Goal: Information Seeking & Learning: Learn about a topic

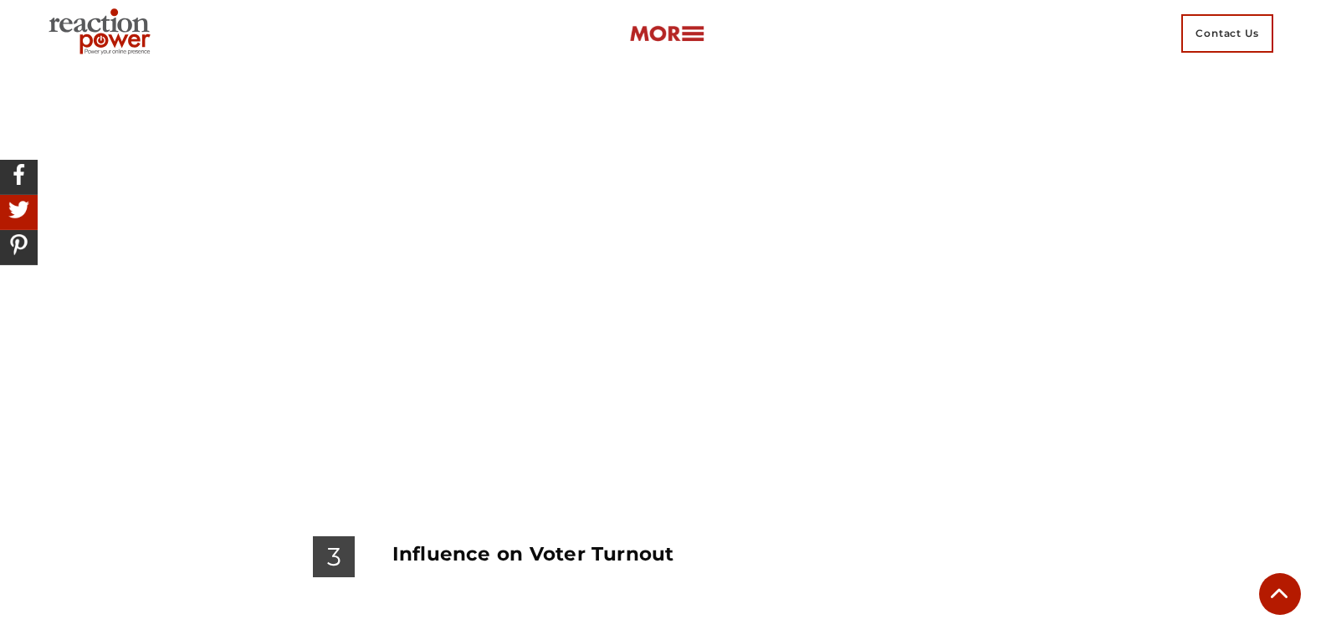
scroll to position [4837, 0]
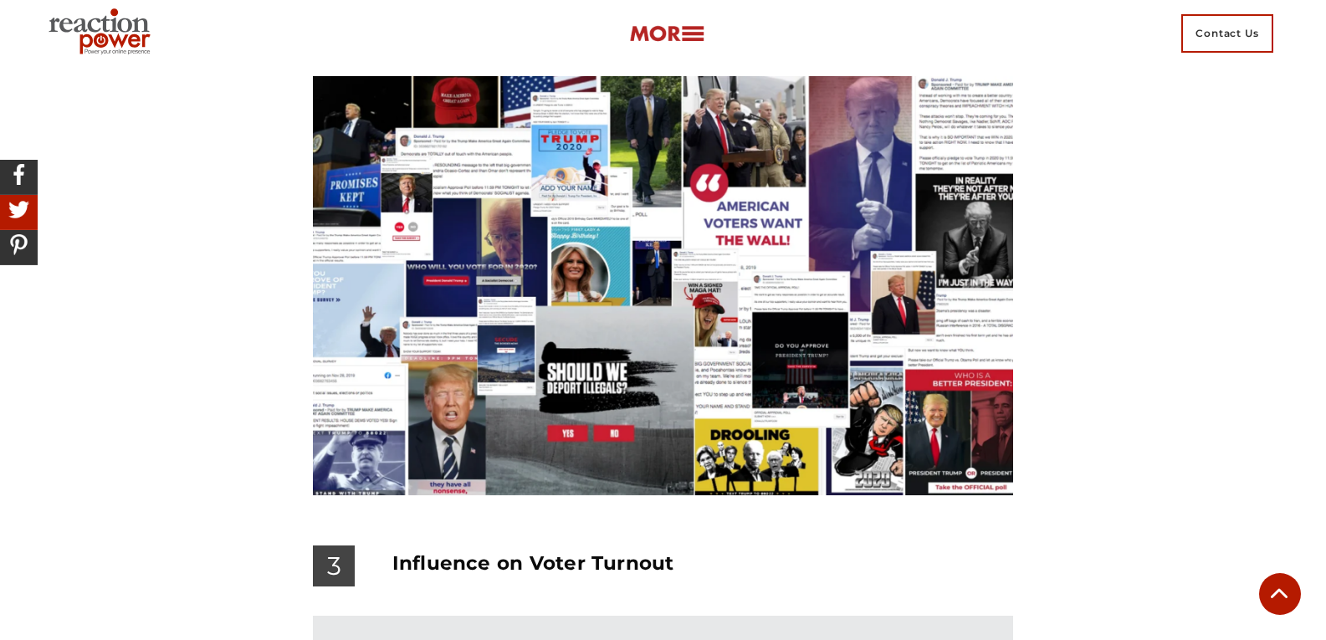
click at [126, 31] on img at bounding box center [102, 33] width 121 height 60
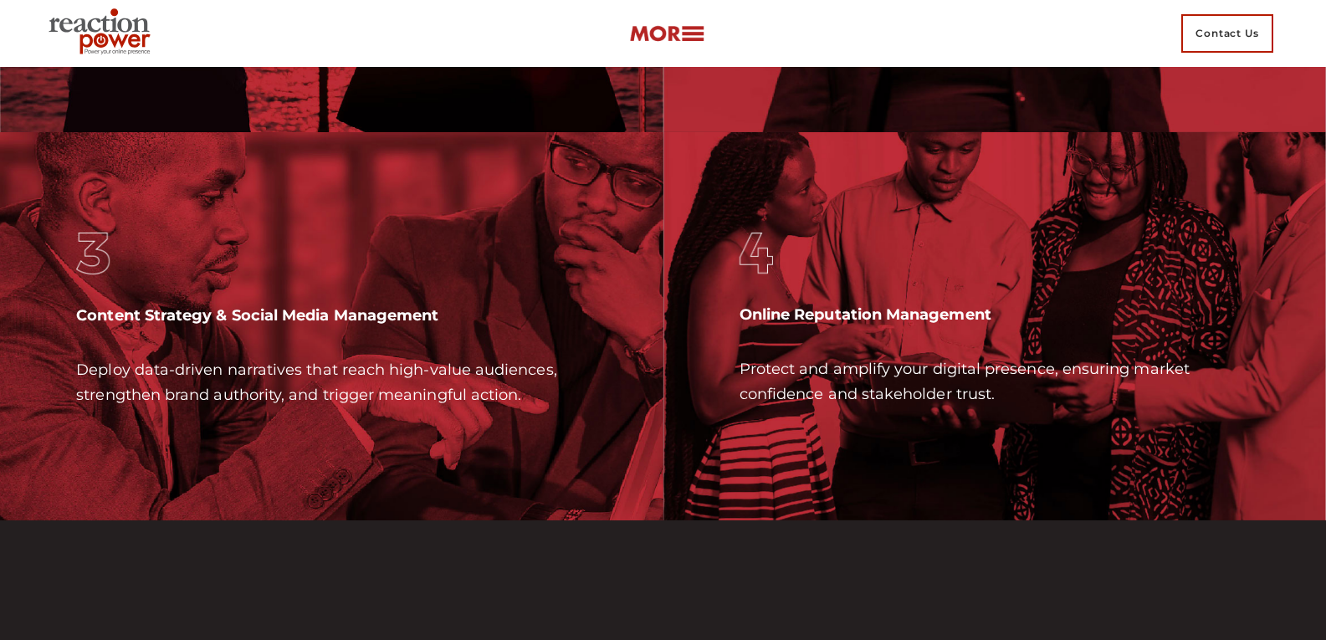
scroll to position [4937, 0]
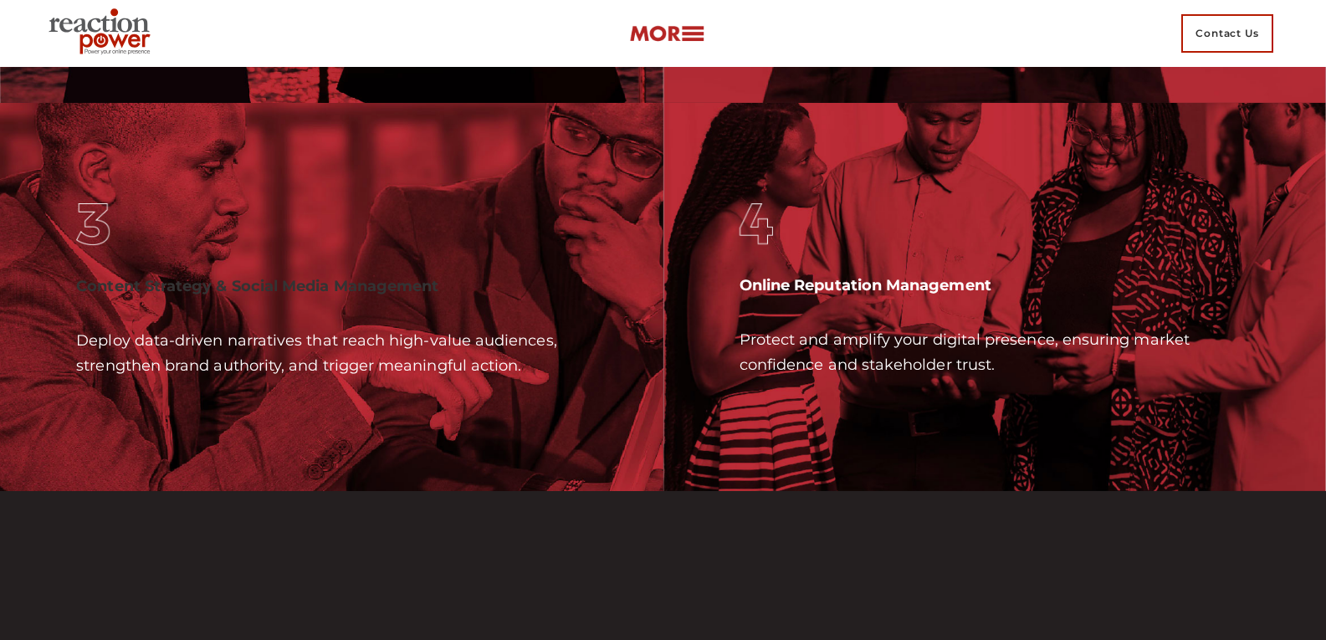
click at [406, 295] on b "Content Strategy & Social Media Management" at bounding box center [257, 286] width 362 height 18
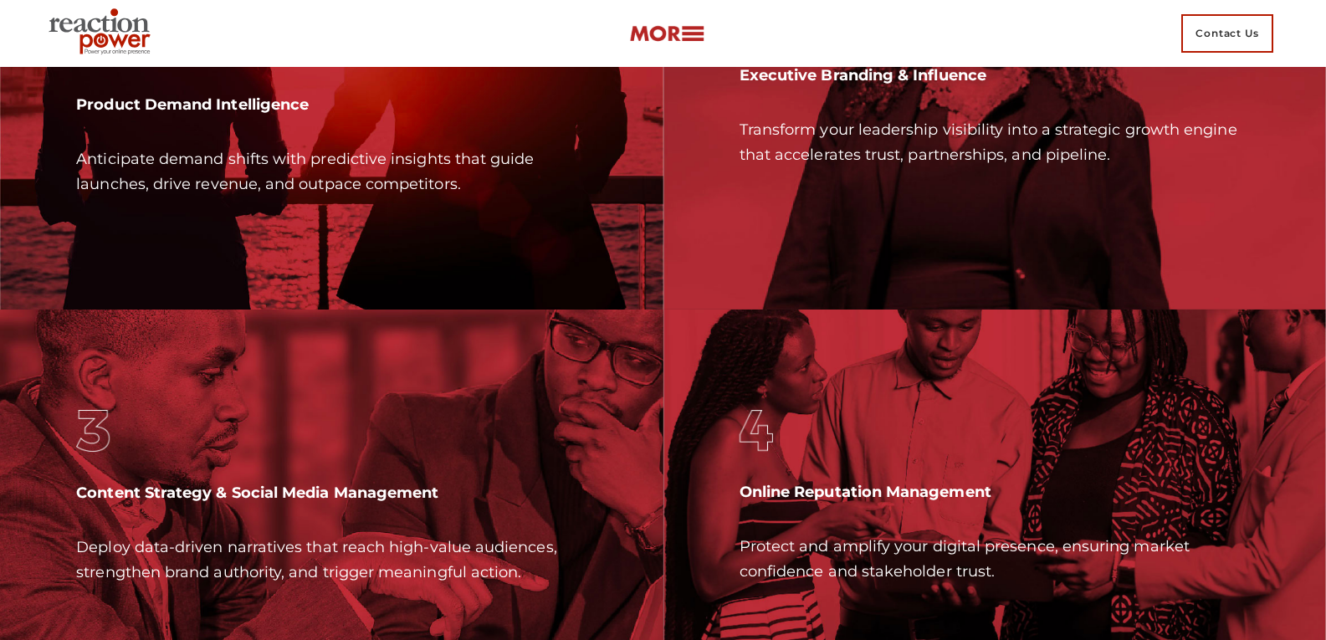
scroll to position [4686, 0]
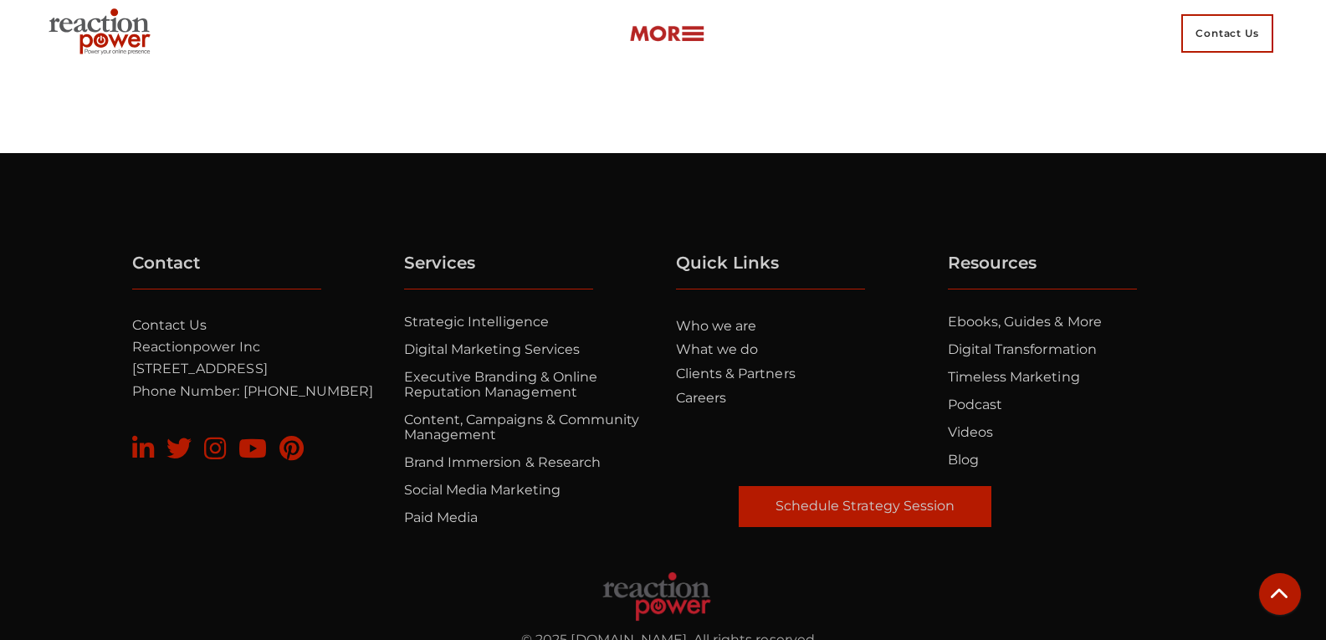
scroll to position [5401, 0]
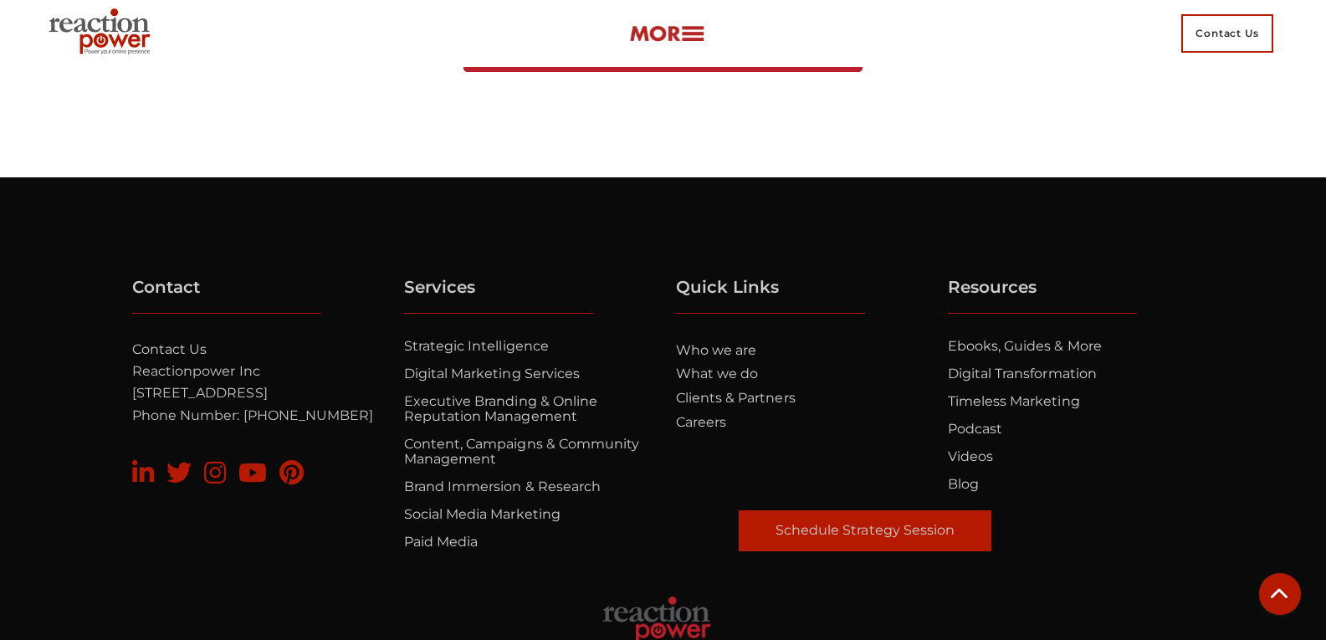
click at [244, 485] on icon at bounding box center [252, 472] width 28 height 25
click at [262, 485] on icon at bounding box center [252, 472] width 28 height 25
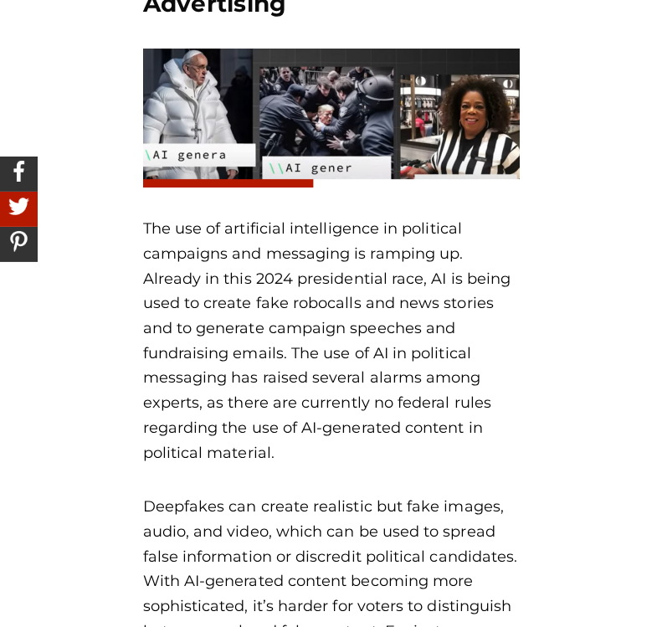
scroll to position [2761, 0]
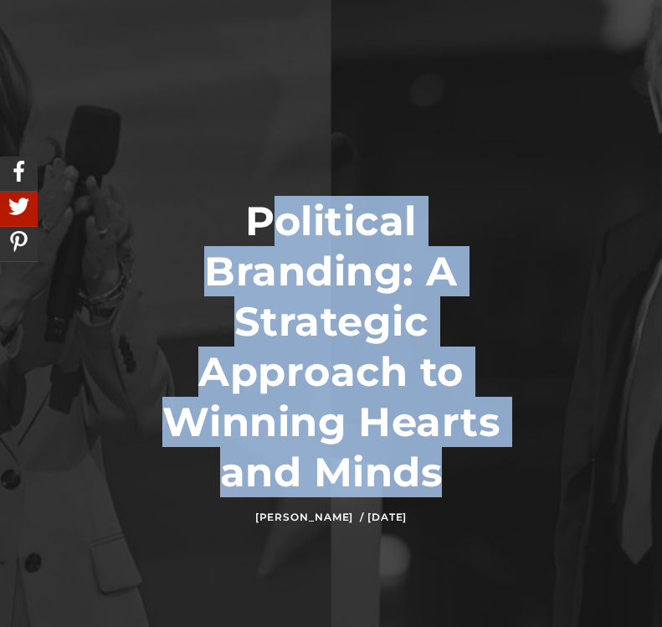
scroll to position [8, 0]
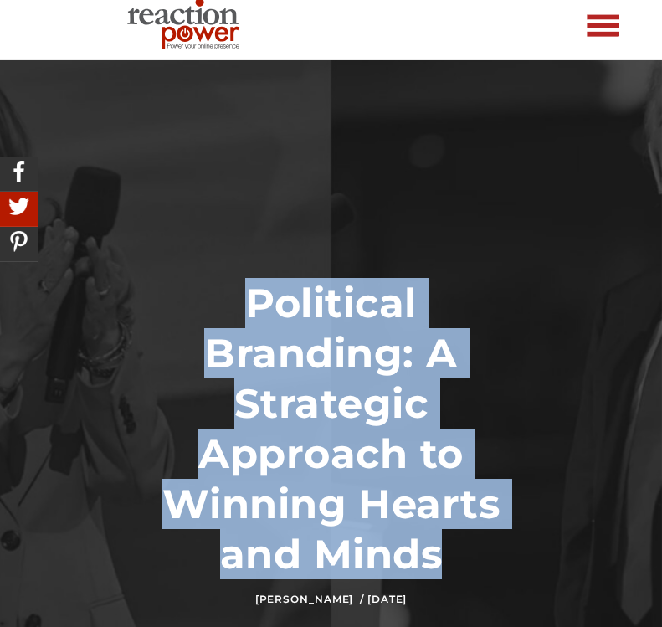
drag, startPoint x: 444, startPoint y: 229, endPoint x: 257, endPoint y: 305, distance: 202.3
click at [257, 305] on h1 "Political Branding: A Strategic Approach to Winning Hearts and Minds" at bounding box center [331, 428] width 377 height 301
copy h1 "Political Branding: A Strategic Approach to Winning Hearts and Minds"
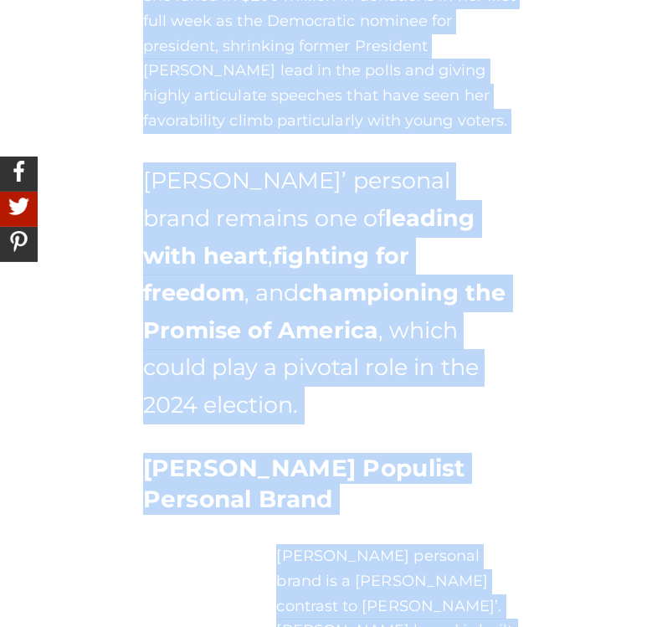
scroll to position [3776, 0]
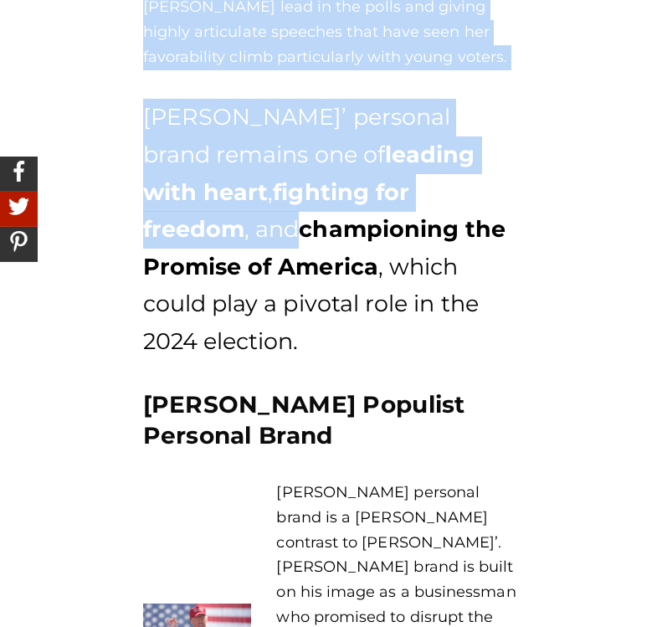
drag, startPoint x: 141, startPoint y: 45, endPoint x: 496, endPoint y: 140, distance: 368.0
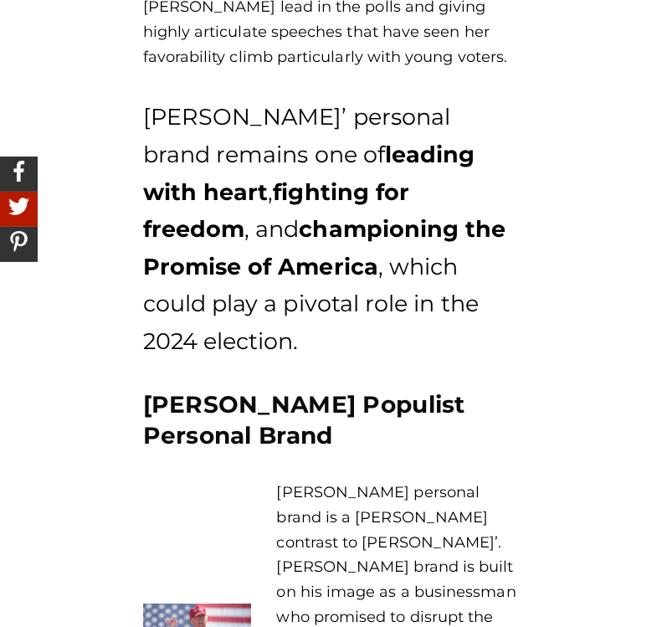
click at [479, 258] on p "Harris’ personal brand remains one of leading with heart , fighting for freedom…" at bounding box center [331, 229] width 377 height 261
drag, startPoint x: 484, startPoint y: 261, endPoint x: 477, endPoint y: 250, distance: 12.8
click at [477, 250] on p "Harris’ personal brand remains one of leading with heart , fighting for freedom…" at bounding box center [331, 229] width 377 height 261
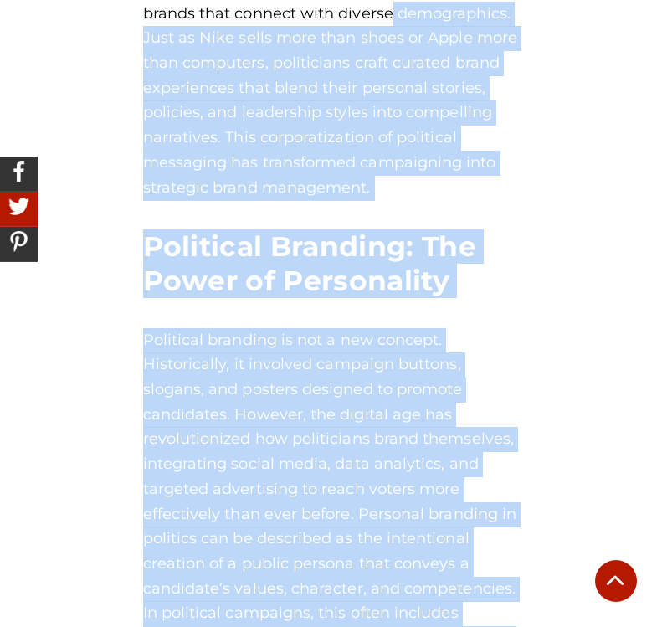
scroll to position [1247, 0]
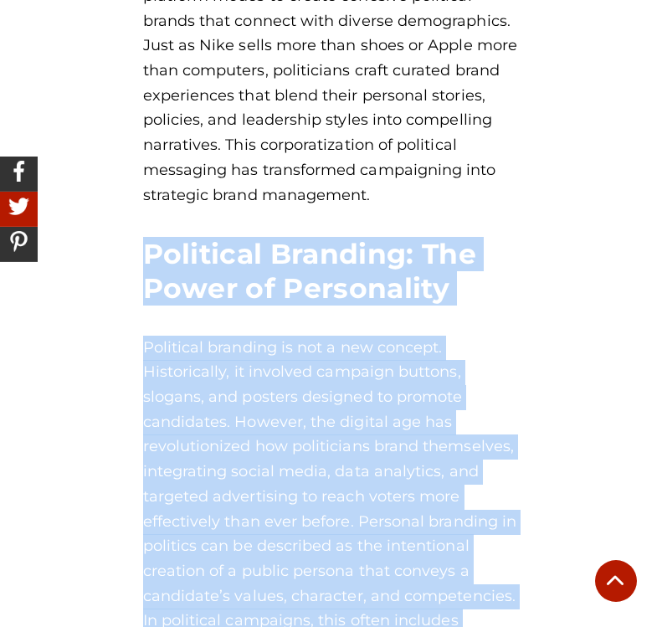
drag, startPoint x: 507, startPoint y: 259, endPoint x: 223, endPoint y: 271, distance: 284.8
copy div "Political Branding: The Power of Personality Political branding is not a new co…"
